Goal: Task Accomplishment & Management: Use online tool/utility

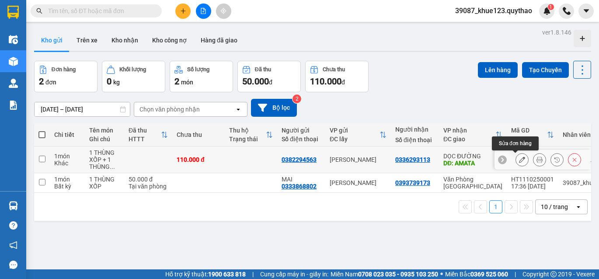
click at [519, 158] on icon at bounding box center [522, 160] width 6 height 6
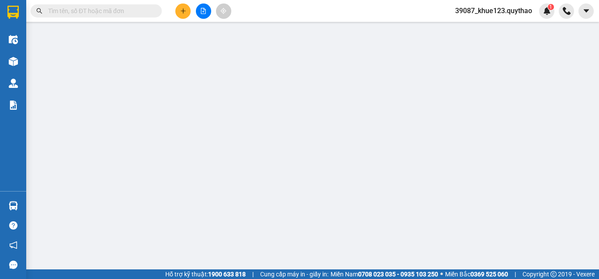
type input "0382294563"
type input "0336293113"
type input "AMATA"
type input "110.000"
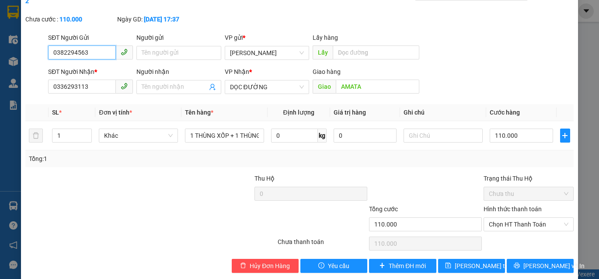
scroll to position [46, 0]
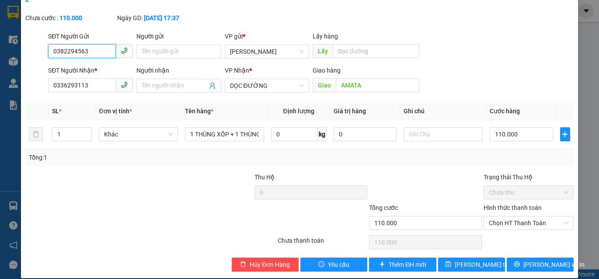
click at [539, 187] on span "Chưa thu" at bounding box center [529, 192] width 80 height 13
click at [541, 217] on span "Chọn HT Thanh Toán" at bounding box center [529, 223] width 80 height 13
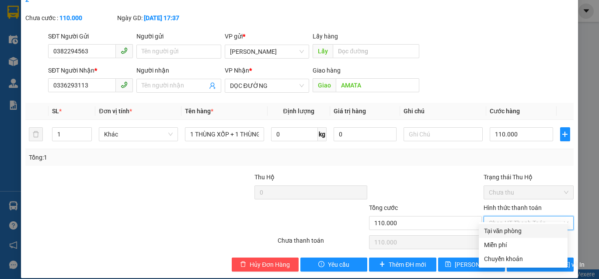
click at [529, 237] on div "Tại văn phòng" at bounding box center [523, 231] width 89 height 14
type input "0"
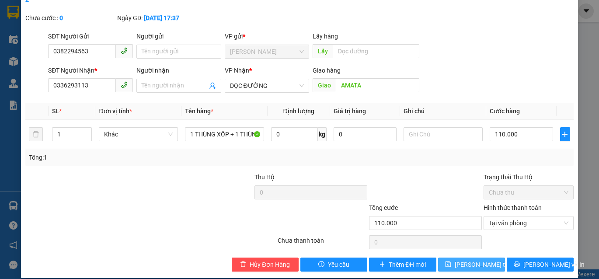
click at [487, 260] on span "Lưu thay đổi" at bounding box center [490, 265] width 70 height 10
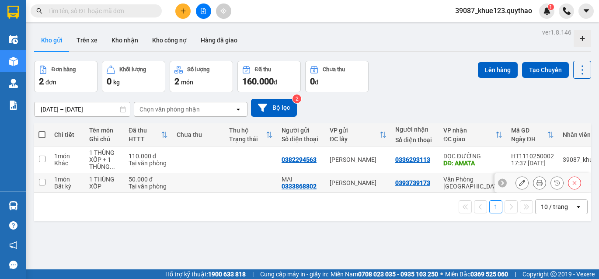
click at [38, 180] on td at bounding box center [42, 183] width 16 height 20
checkbox input "true"
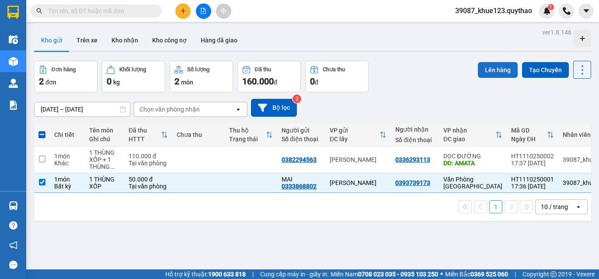
click at [499, 70] on button "Lên hàng" at bounding box center [498, 70] width 40 height 16
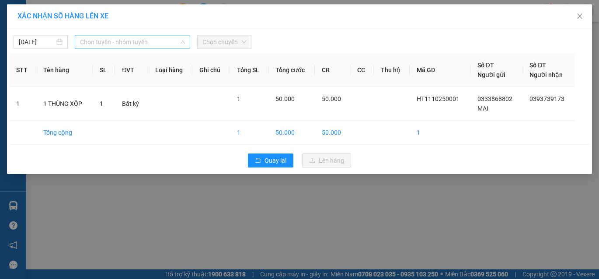
click at [138, 42] on span "Chọn tuyến - nhóm tuyến" at bounding box center [132, 41] width 105 height 13
click at [175, 44] on span "Chọn tuyến - nhóm tuyến" at bounding box center [132, 41] width 105 height 13
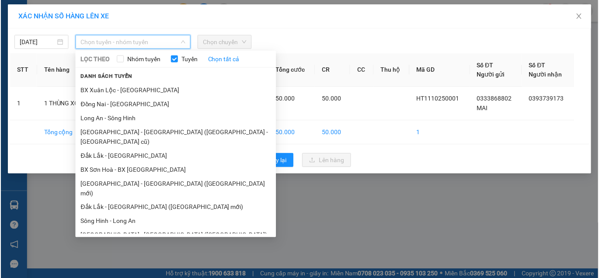
scroll to position [70, 0]
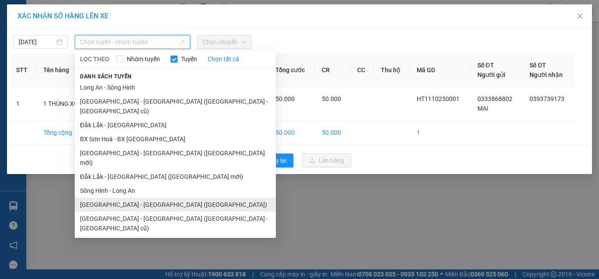
click at [149, 198] on li "[GEOGRAPHIC_DATA] - [GEOGRAPHIC_DATA] ([GEOGRAPHIC_DATA])" at bounding box center [175, 205] width 201 height 14
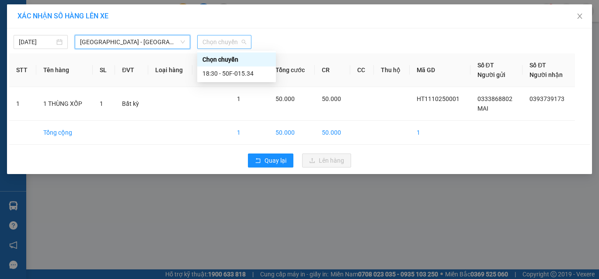
click at [203, 43] on div "Chọn chuyến" at bounding box center [224, 42] width 54 height 14
click at [229, 78] on div "18:30 - 50F-015.34" at bounding box center [236, 73] width 79 height 14
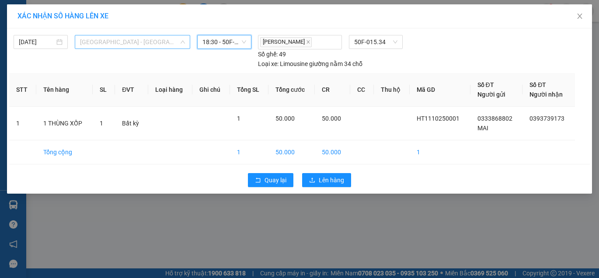
click at [134, 42] on span "[GEOGRAPHIC_DATA] - [GEOGRAPHIC_DATA] ([GEOGRAPHIC_DATA])" at bounding box center [132, 41] width 105 height 13
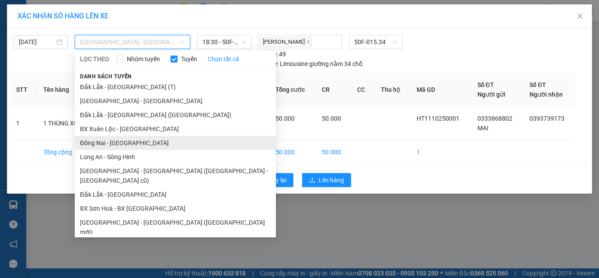
scroll to position [0, 0]
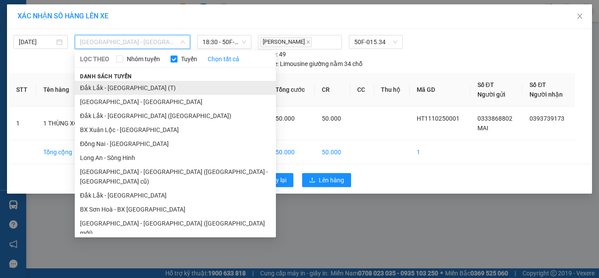
click at [132, 88] on li "Đắk Lắk - [GEOGRAPHIC_DATA] (T)" at bounding box center [175, 88] width 201 height 14
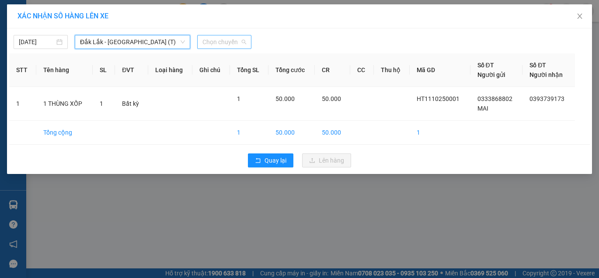
click at [211, 38] on span "Chọn chuyến" at bounding box center [225, 41] width 44 height 13
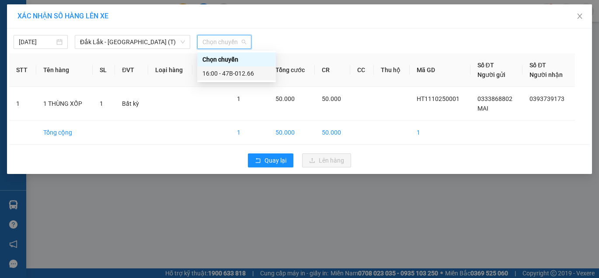
click at [235, 76] on div "16:00 - 47B-012.66" at bounding box center [237, 74] width 68 height 10
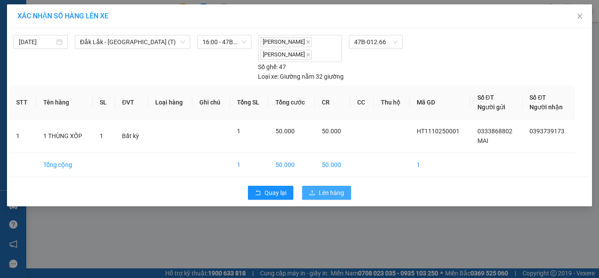
drag, startPoint x: 333, startPoint y: 192, endPoint x: 317, endPoint y: 177, distance: 22.0
click at [333, 192] on span "Lên hàng" at bounding box center [331, 193] width 25 height 10
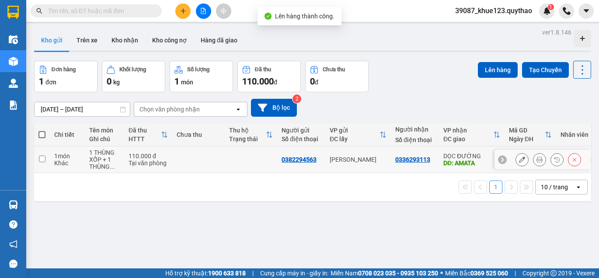
click at [42, 158] on input "checkbox" at bounding box center [42, 159] width 7 height 7
checkbox input "true"
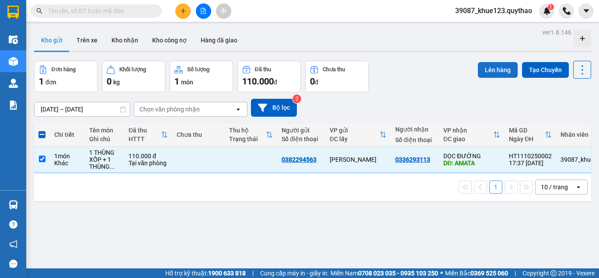
click at [510, 64] on div "Lên hàng Tạo Chuyến" at bounding box center [534, 70] width 113 height 18
click at [499, 67] on button "Lên hàng" at bounding box center [498, 70] width 40 height 16
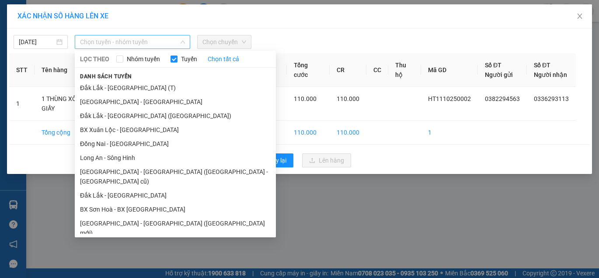
drag, startPoint x: 176, startPoint y: 49, endPoint x: 179, endPoint y: 71, distance: 22.5
click at [176, 48] on div "Chọn tuyến - nhóm tuyến" at bounding box center [132, 42] width 115 height 14
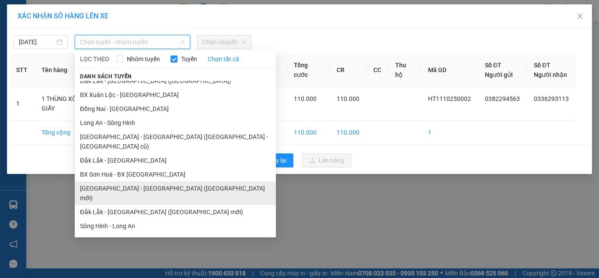
scroll to position [71, 0]
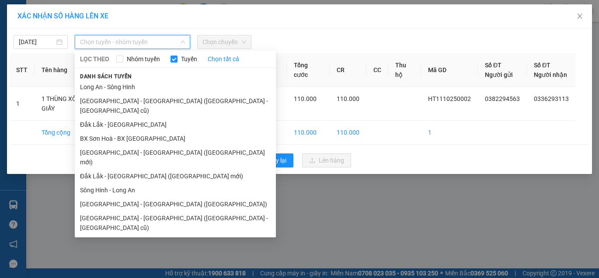
click at [128, 249] on li "Đắk Lắk - [GEOGRAPHIC_DATA]" at bounding box center [175, 256] width 201 height 14
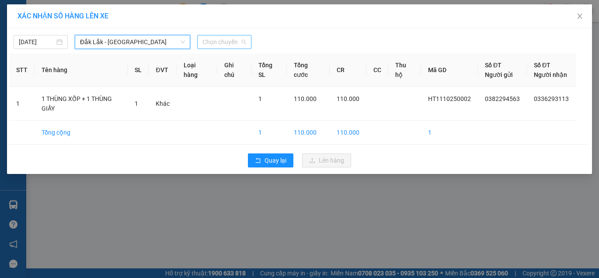
click at [215, 44] on span "Chọn chuyến" at bounding box center [225, 41] width 44 height 13
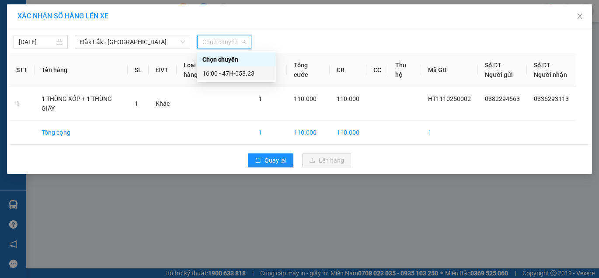
click at [236, 79] on div "16:00 - 47H-058.23" at bounding box center [236, 73] width 79 height 14
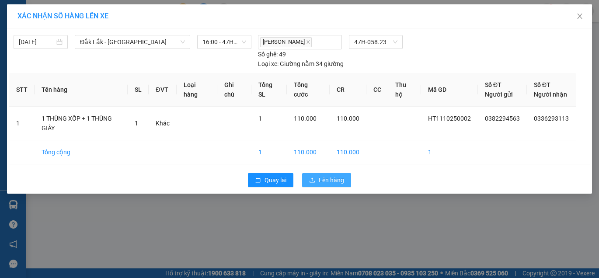
click at [337, 175] on span "Lên hàng" at bounding box center [331, 180] width 25 height 10
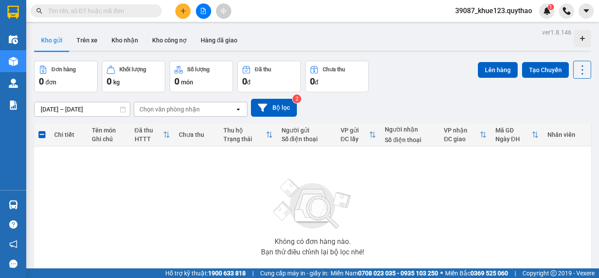
click at [196, 5] on div at bounding box center [204, 10] width 66 height 15
click at [199, 8] on button at bounding box center [203, 10] width 15 height 15
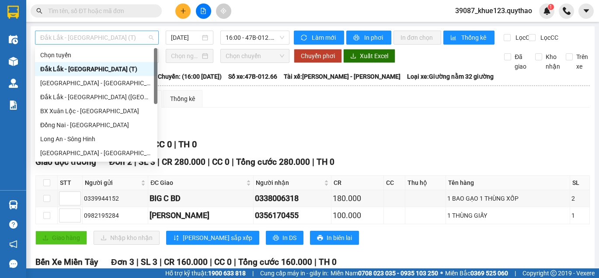
click at [122, 36] on span "Đắk Lắk - [GEOGRAPHIC_DATA] (T)" at bounding box center [96, 37] width 113 height 13
click at [122, 37] on span "Đắk Lắk - [GEOGRAPHIC_DATA] (T)" at bounding box center [96, 37] width 113 height 13
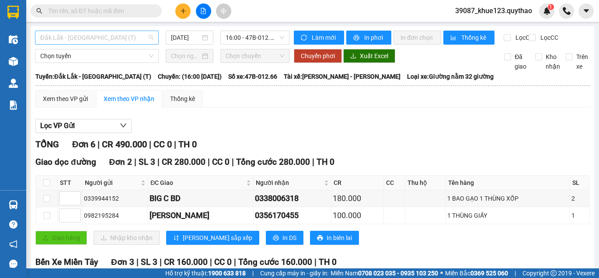
click at [124, 35] on span "Đắk Lắk - [GEOGRAPHIC_DATA] (T)" at bounding box center [96, 37] width 113 height 13
click at [231, 119] on div "Xem theo VP gửi Xem theo VP nhận Thống kê Lọc VP Gửi TỔNG Đơn 6 | CR 490.000 |…" at bounding box center [312, 273] width 555 height 366
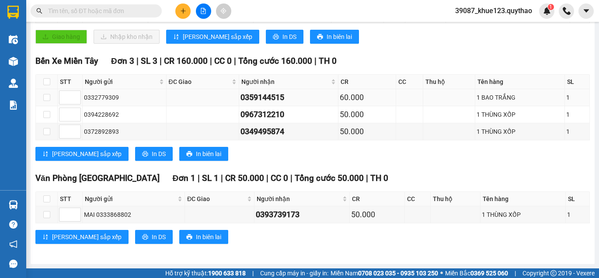
scroll to position [209, 0]
drag, startPoint x: 47, startPoint y: 215, endPoint x: 86, endPoint y: 222, distance: 39.6
click at [48, 214] on input "checkbox" at bounding box center [46, 214] width 7 height 7
checkbox input "true"
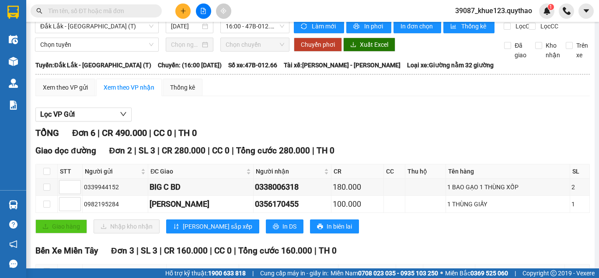
scroll to position [0, 0]
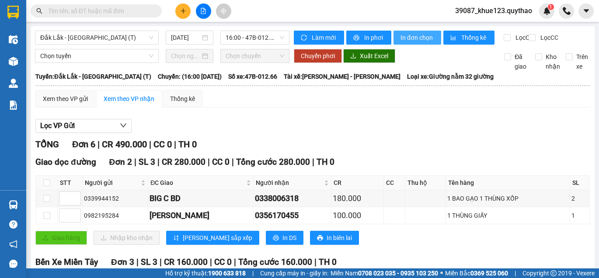
click at [410, 40] on span "In đơn chọn" at bounding box center [418, 38] width 34 height 10
click at [100, 37] on span "Đắk Lắk - [GEOGRAPHIC_DATA] (T)" at bounding box center [96, 37] width 113 height 13
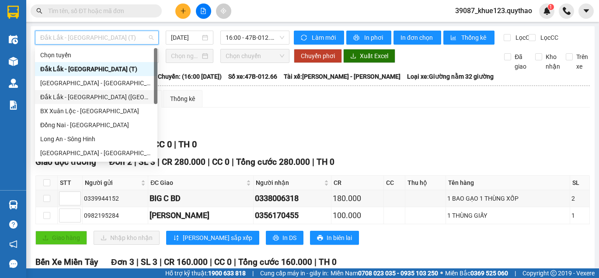
scroll to position [122, 0]
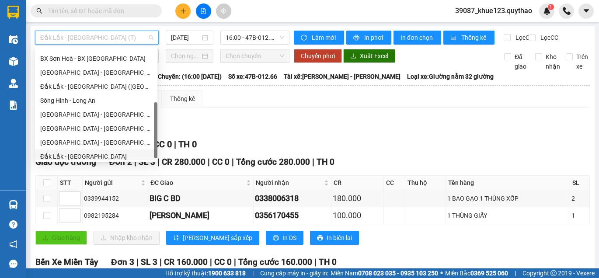
drag, startPoint x: 101, startPoint y: 159, endPoint x: 106, endPoint y: 157, distance: 5.0
click at [103, 158] on div "Đắk Lắk - [GEOGRAPHIC_DATA]" at bounding box center [96, 157] width 112 height 10
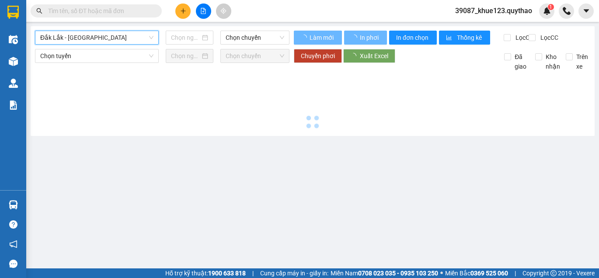
type input "[DATE]"
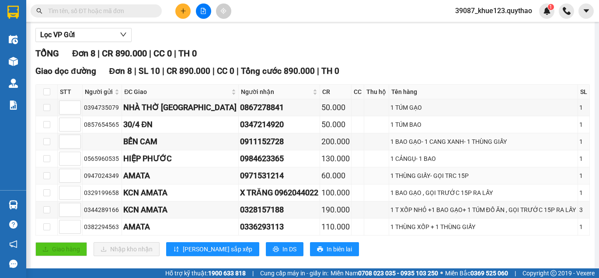
scroll to position [111, 0]
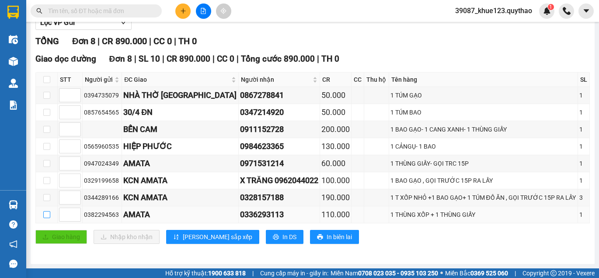
click at [45, 218] on input "checkbox" at bounding box center [46, 214] width 7 height 7
checkbox input "true"
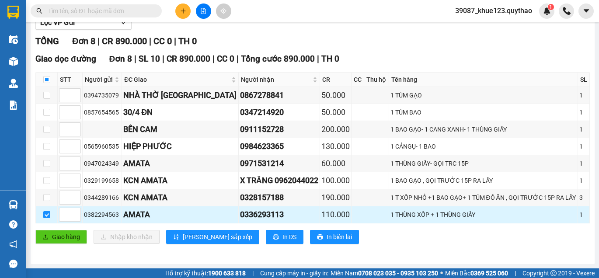
scroll to position [0, 0]
